Goal: Task Accomplishment & Management: Manage account settings

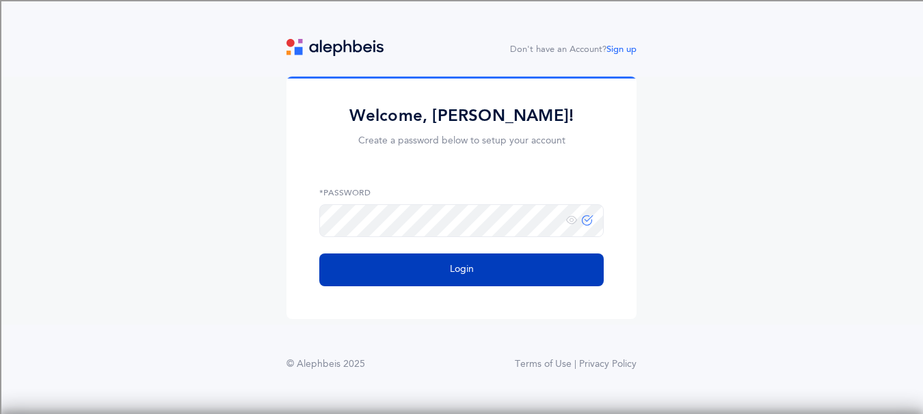
click at [411, 274] on button "Login" at bounding box center [461, 270] width 284 height 33
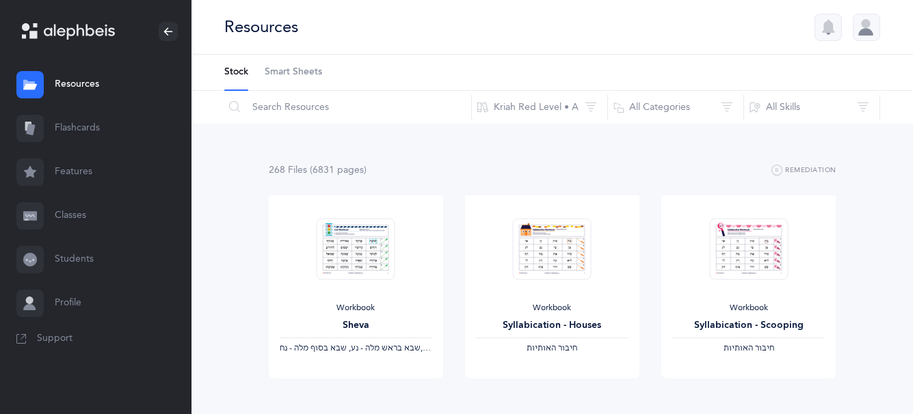
click at [78, 127] on link "Flashcards" at bounding box center [95, 129] width 191 height 44
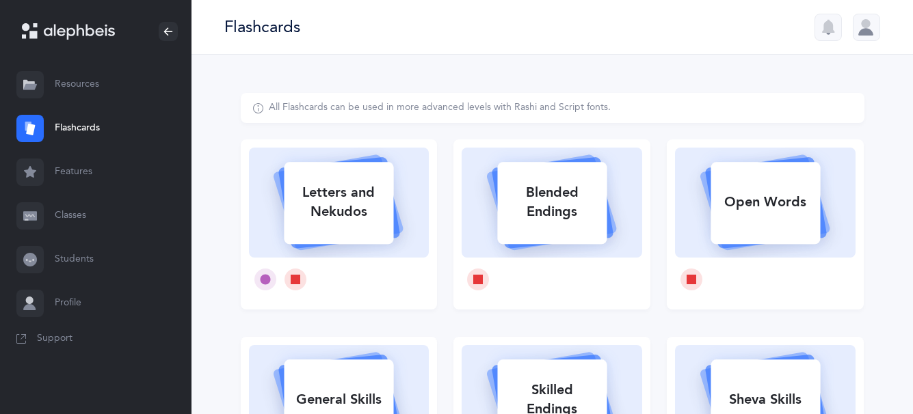
click at [323, 201] on div "Letters and Nekudos" at bounding box center [338, 202] width 109 height 55
select select
select select "single"
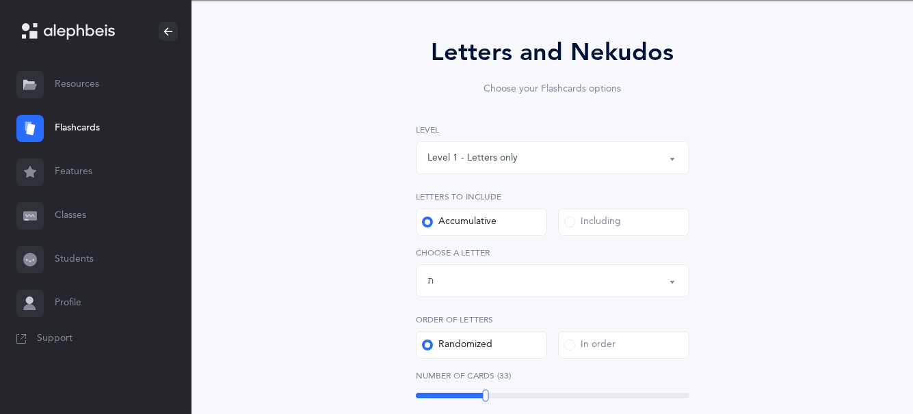
scroll to position [137, 0]
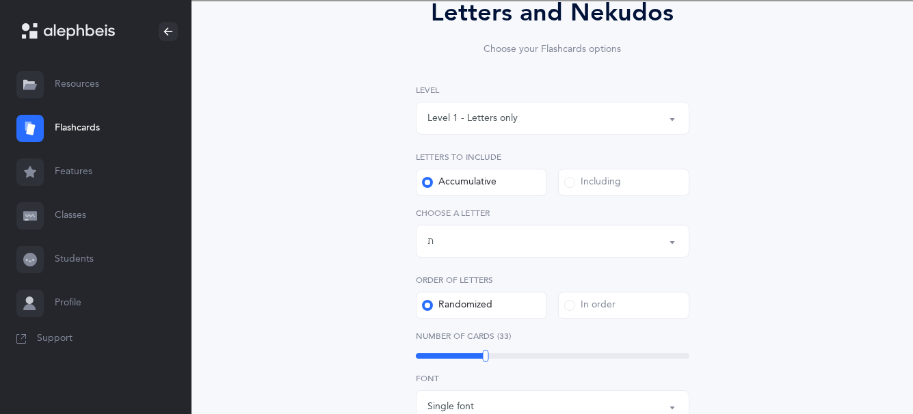
click at [671, 245] on button "Letters up until: ת" at bounding box center [552, 241] width 273 height 33
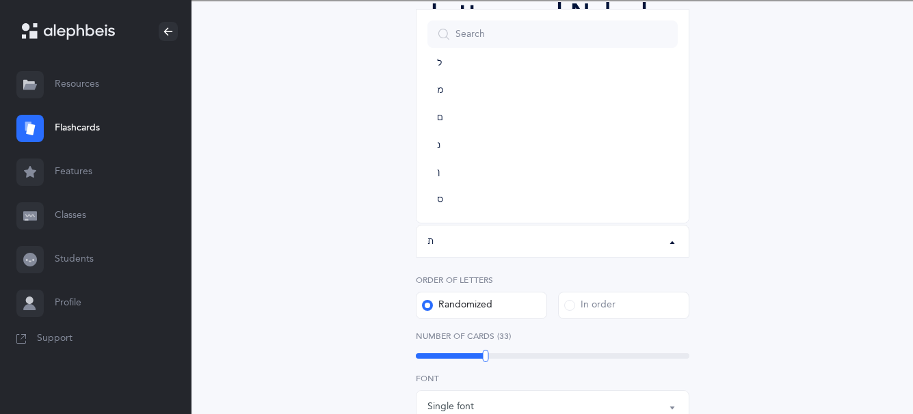
scroll to position [0, 0]
click at [465, 86] on link "א" at bounding box center [552, 83] width 250 height 27
select select "1"
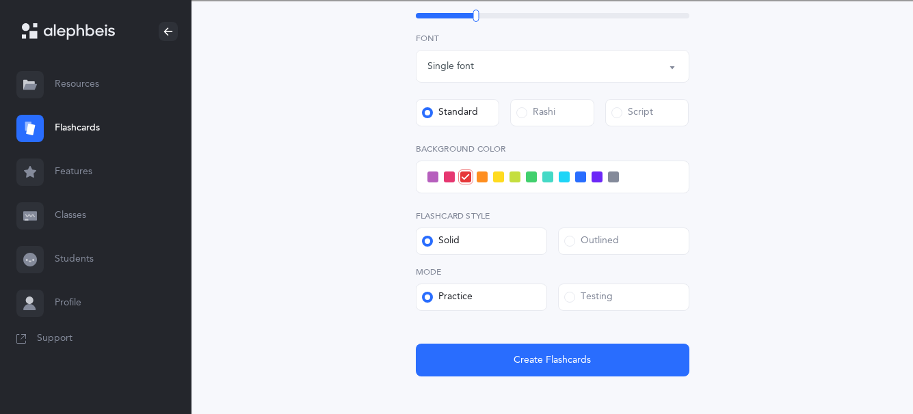
scroll to position [478, 0]
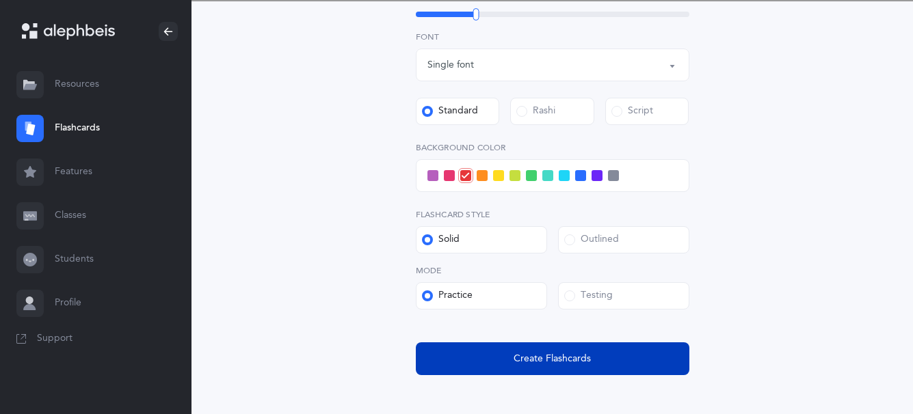
click at [589, 356] on span "Create Flashcards" at bounding box center [551, 359] width 77 height 14
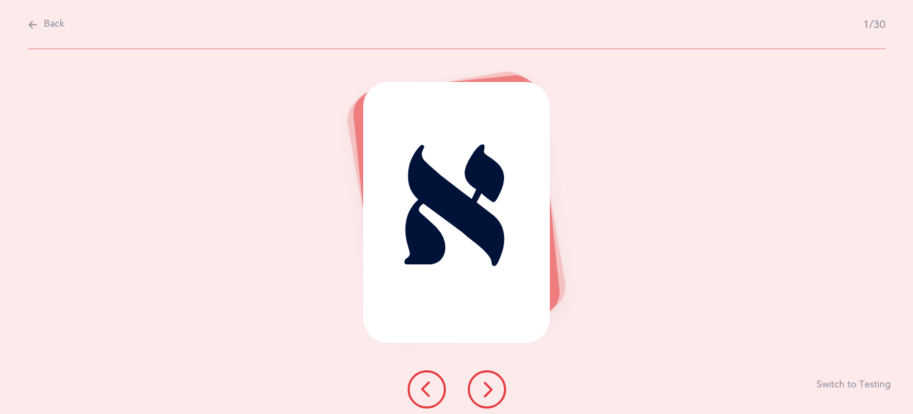
scroll to position [0, 0]
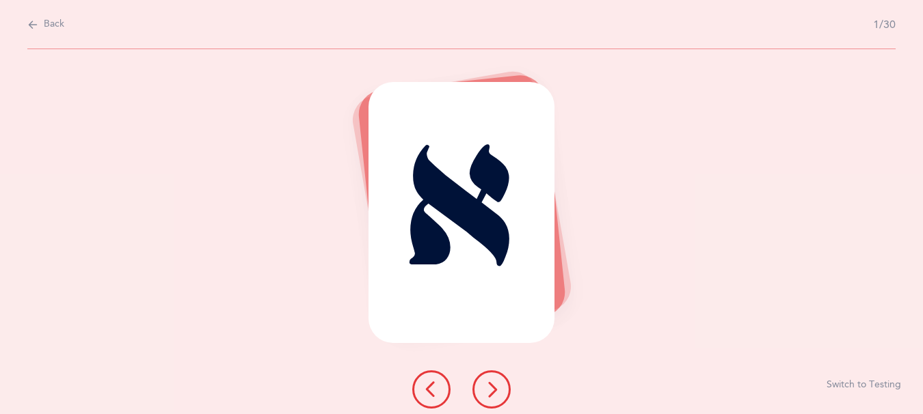
click at [487, 394] on icon at bounding box center [491, 389] width 16 height 16
click at [30, 24] on icon at bounding box center [32, 24] width 11 height 15
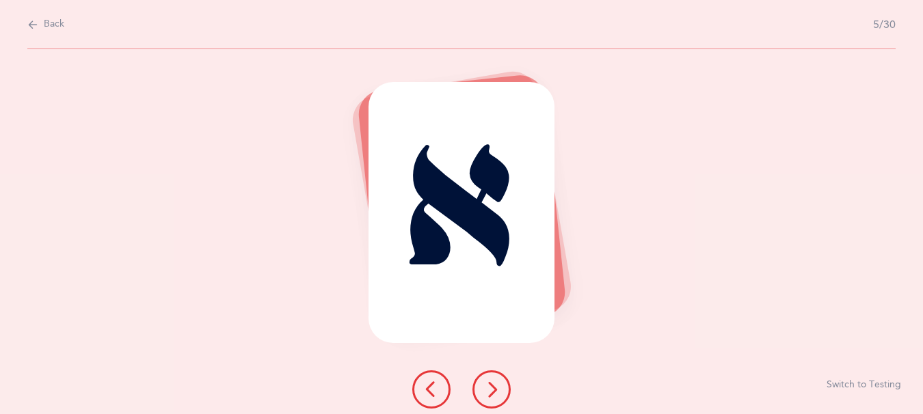
select select "1"
select select "single"
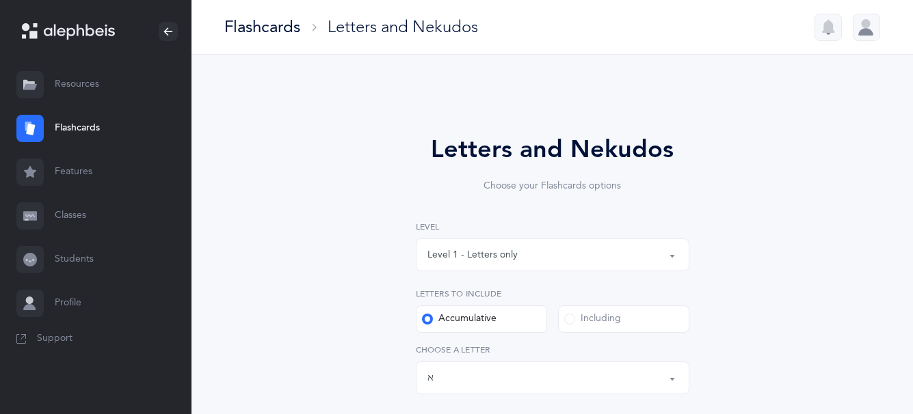
click at [78, 217] on link "Classes" at bounding box center [95, 216] width 191 height 44
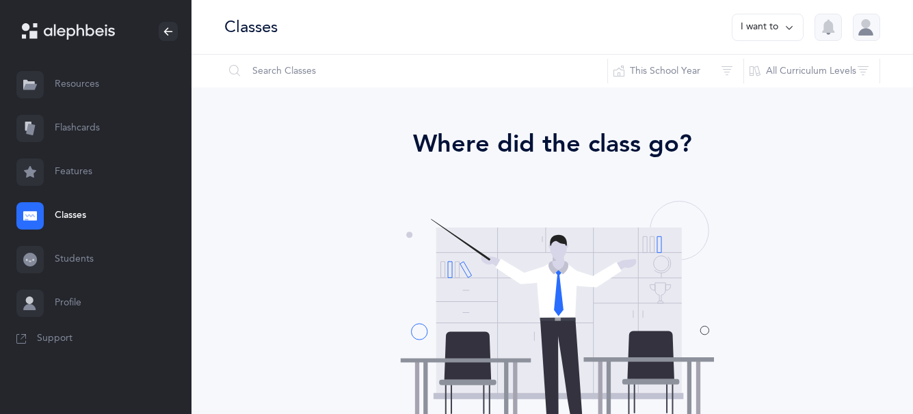
click at [80, 171] on link "Features" at bounding box center [95, 172] width 191 height 44
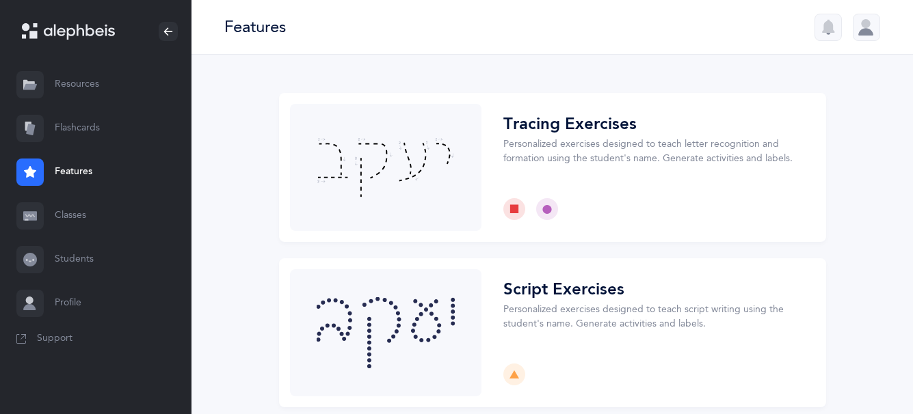
click at [66, 87] on link "Resources" at bounding box center [95, 85] width 191 height 44
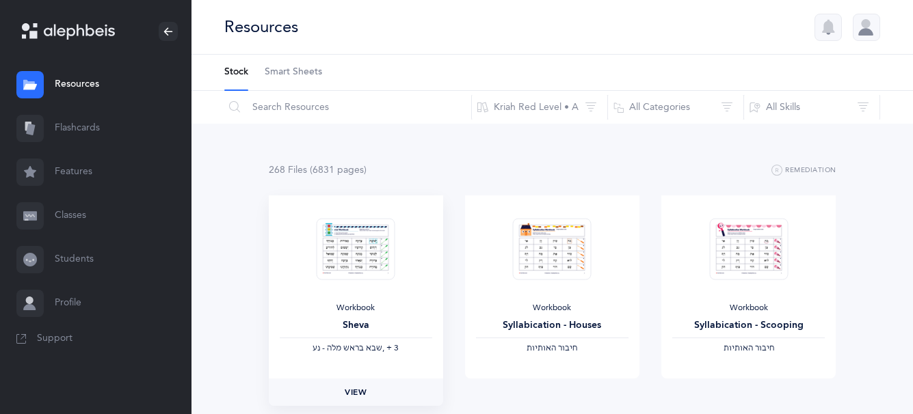
click at [354, 392] on span "View" at bounding box center [356, 392] width 22 height 12
click at [869, 29] on div at bounding box center [865, 27] width 27 height 27
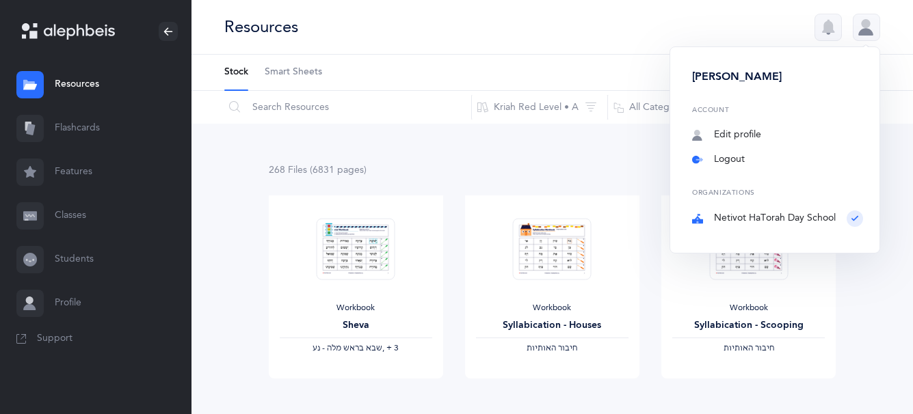
click at [720, 158] on link "Logout" at bounding box center [777, 160] width 171 height 14
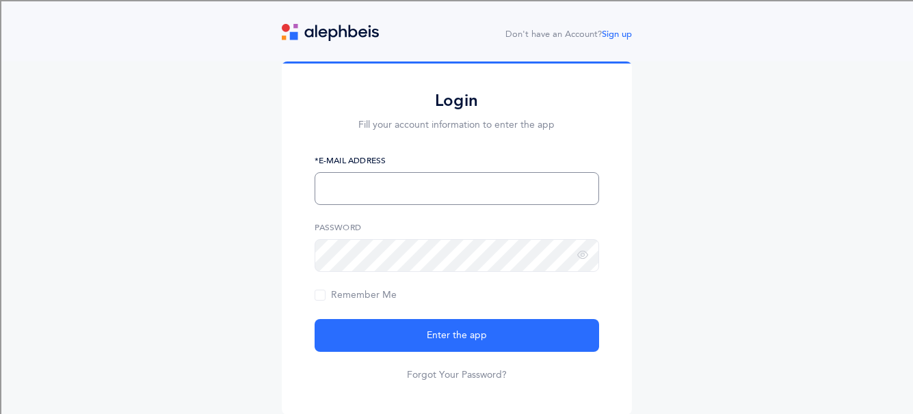
click at [345, 197] on input "text" at bounding box center [456, 188] width 284 height 33
type input "jmerrick@netivot.com"
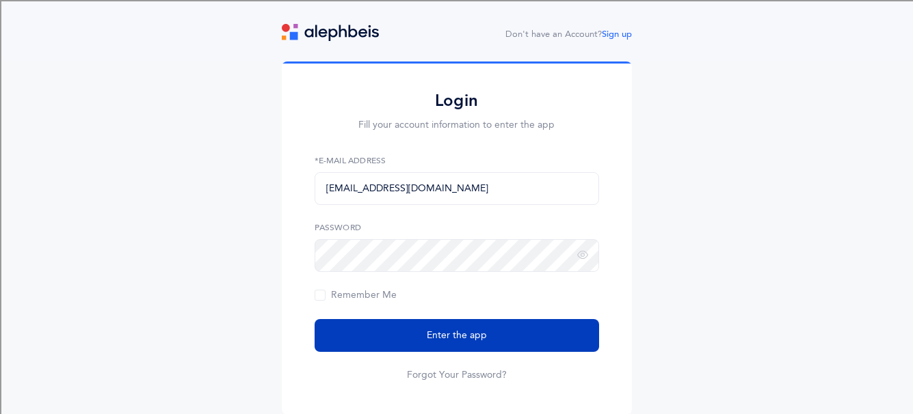
click at [398, 332] on button "Enter the app" at bounding box center [456, 335] width 284 height 33
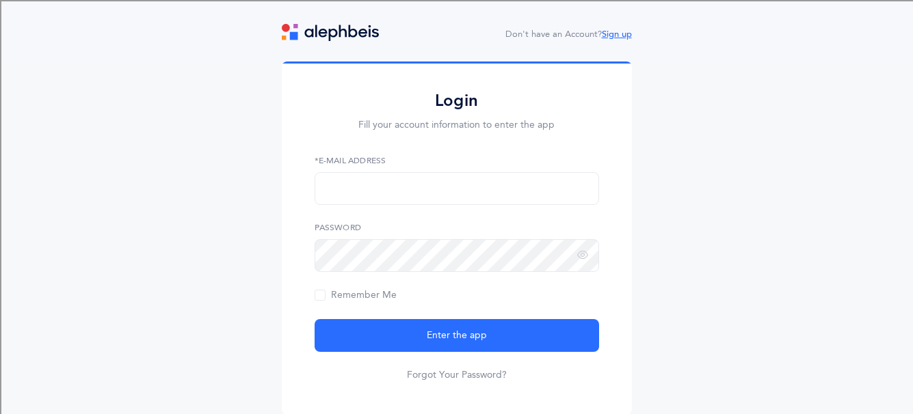
click at [628, 35] on link "Sign up" at bounding box center [617, 34] width 30 height 10
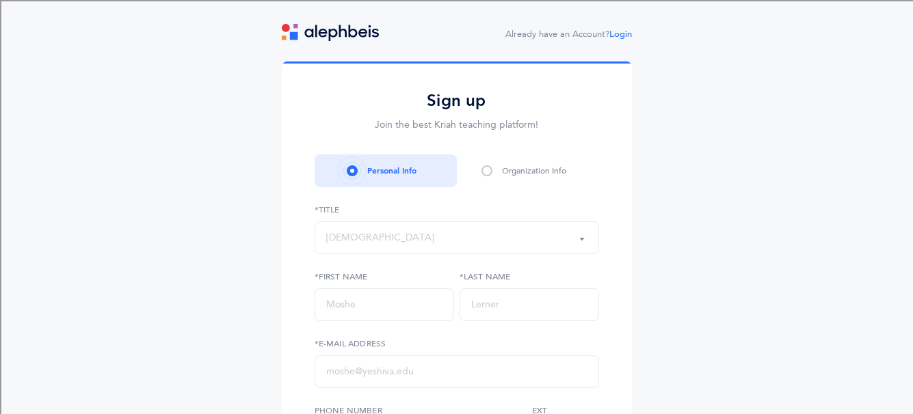
click at [583, 239] on button "Rabbi" at bounding box center [456, 237] width 284 height 33
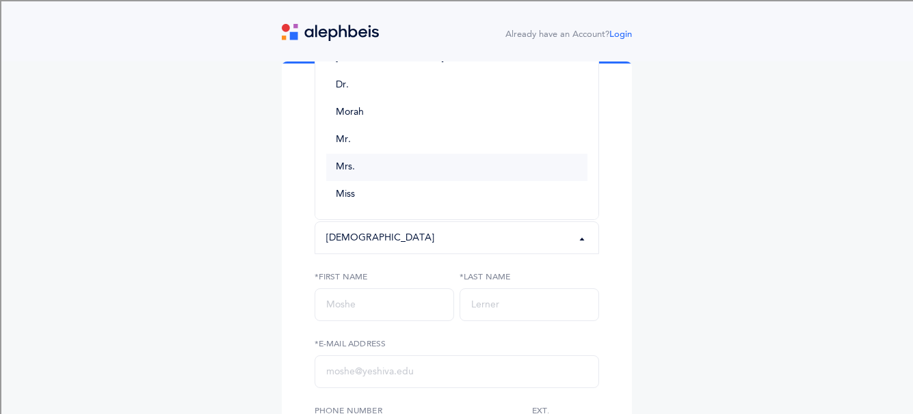
click at [453, 174] on link "Mrs." at bounding box center [456, 167] width 261 height 27
select select "4"
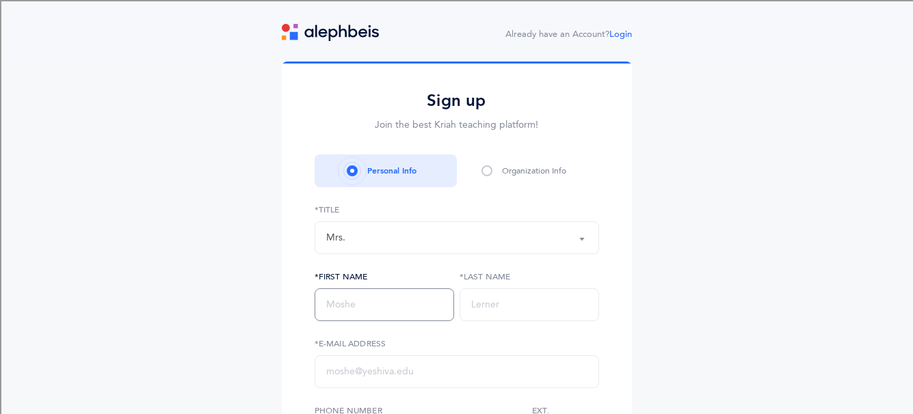
click at [339, 306] on input "text" at bounding box center [383, 304] width 139 height 33
type input "Julie"
click at [480, 306] on input "text" at bounding box center [528, 304] width 139 height 33
type input "Merrick"
click at [339, 379] on input "text" at bounding box center [456, 371] width 284 height 33
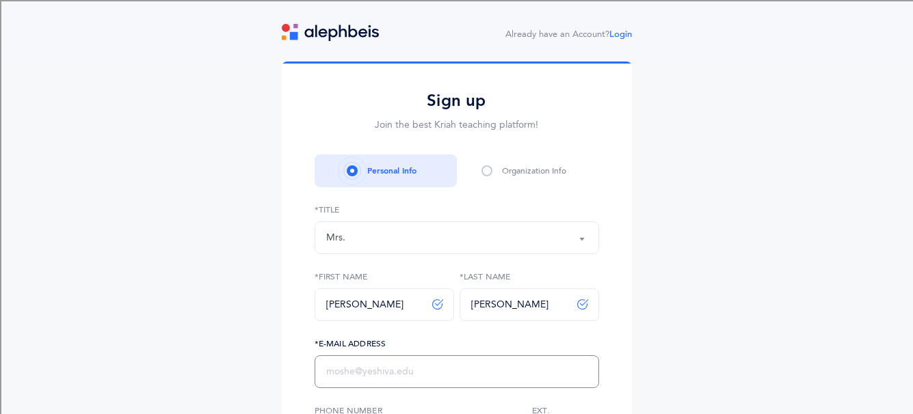
type input "jmerrick@netivot.com"
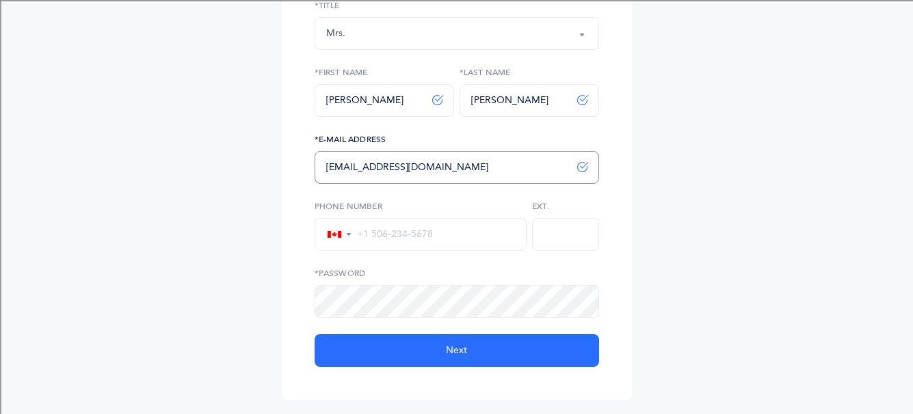
scroll to position [205, 0]
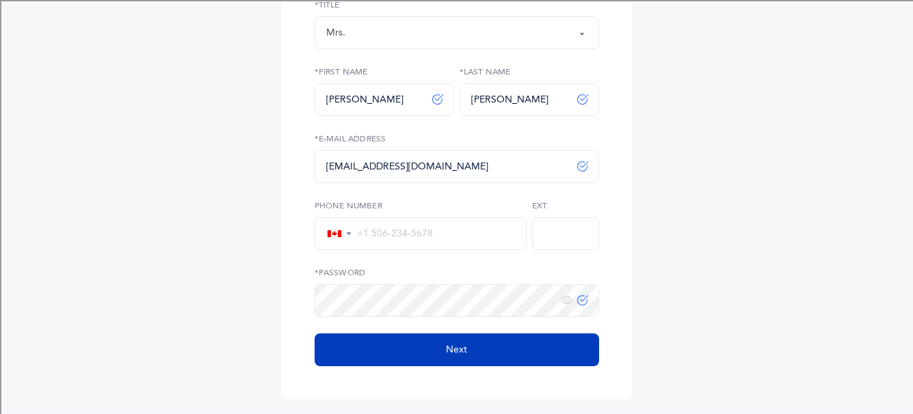
click at [373, 351] on button "Next" at bounding box center [456, 350] width 284 height 33
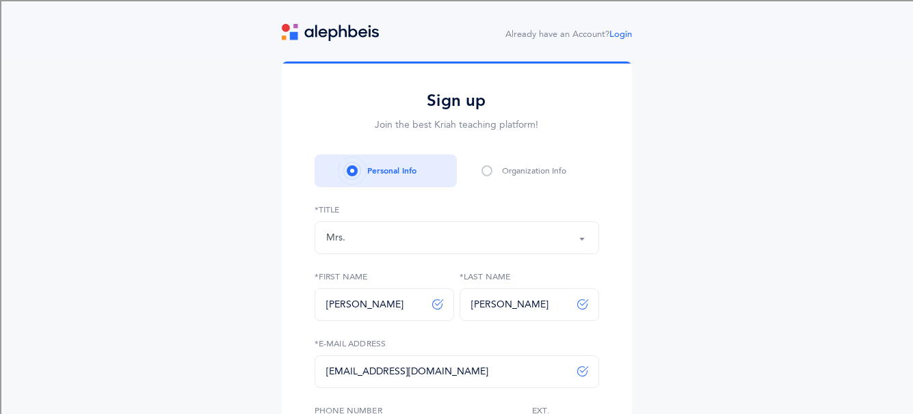
select select
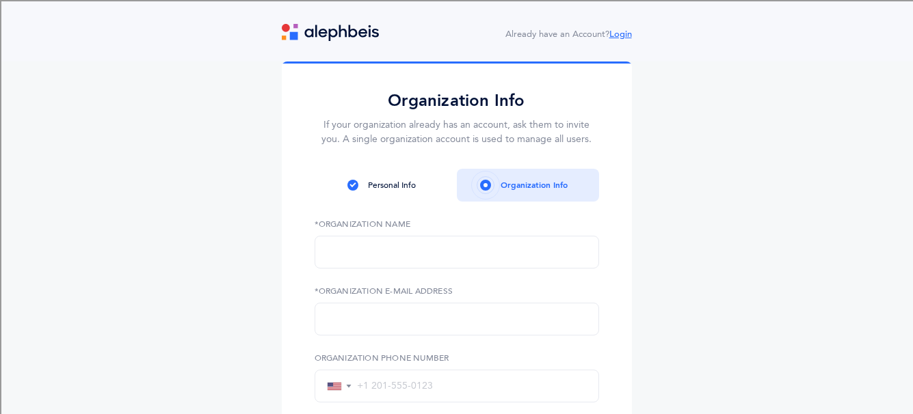
click at [624, 33] on link "Login" at bounding box center [620, 34] width 23 height 10
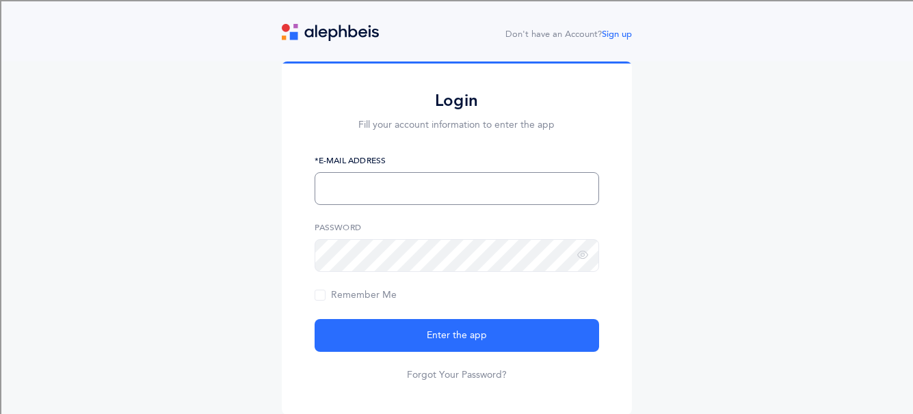
click at [377, 187] on input "text" at bounding box center [456, 188] width 284 height 33
type input "jmerrick@netivot.com"
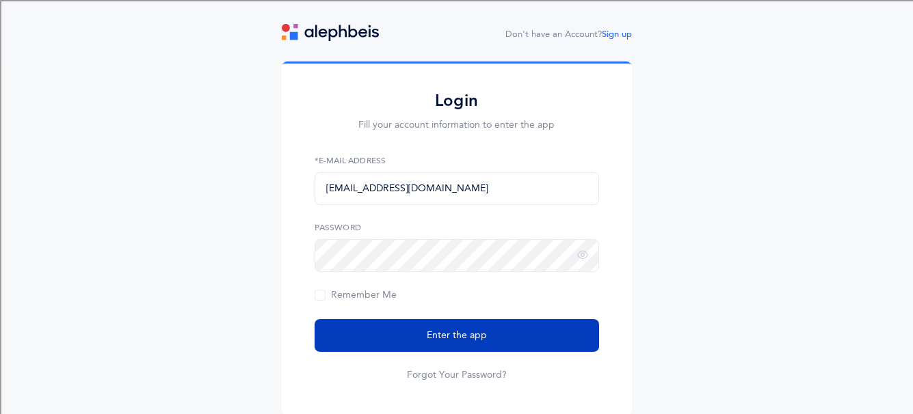
click at [362, 341] on button "Enter the app" at bounding box center [456, 335] width 284 height 33
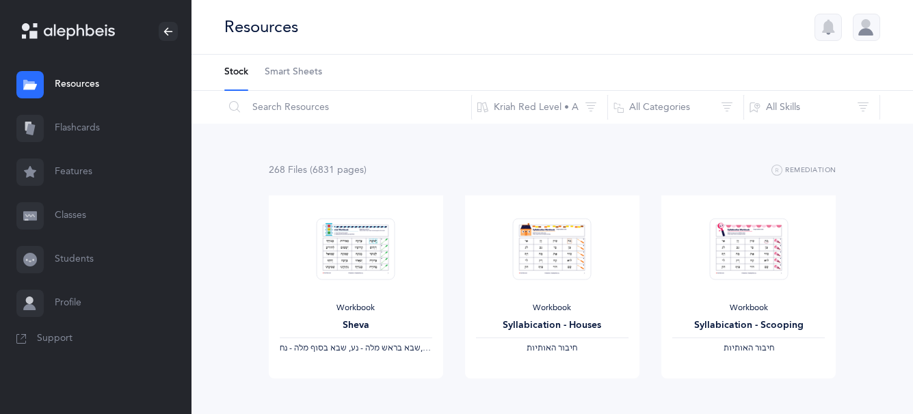
click at [863, 32] on div at bounding box center [865, 27] width 27 height 27
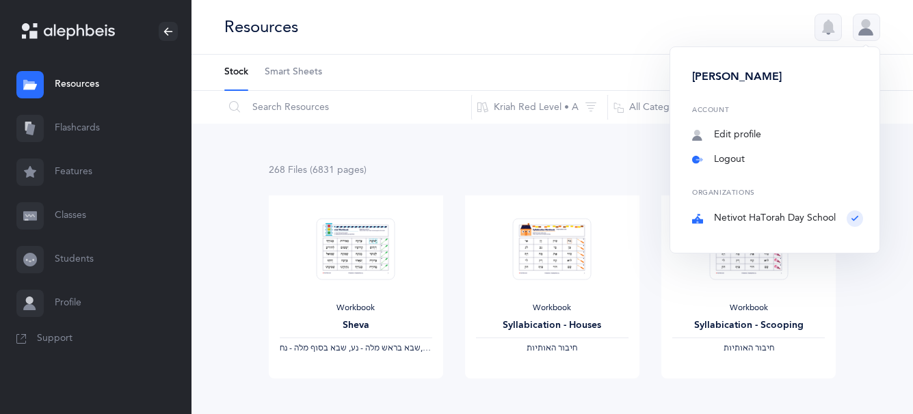
click at [727, 159] on link "Logout" at bounding box center [777, 160] width 171 height 14
